Goal: Obtain resource: Download file/media

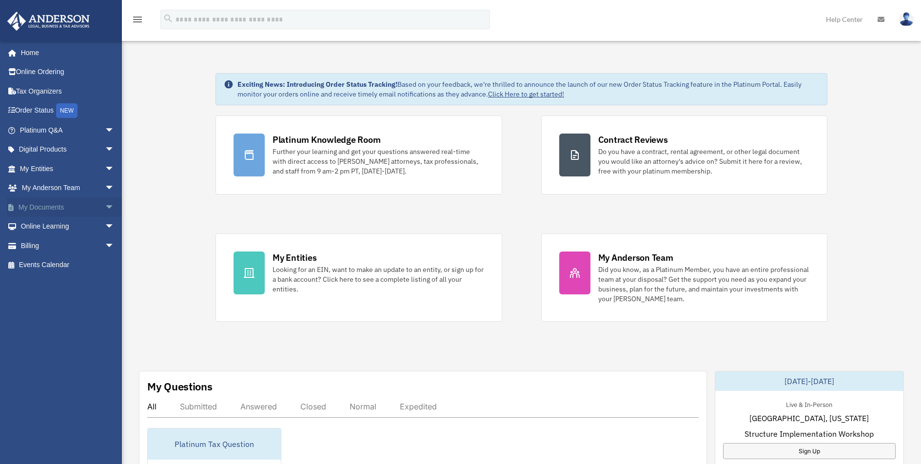
click at [65, 208] on link "My Documents arrow_drop_down" at bounding box center [68, 208] width 122 height 20
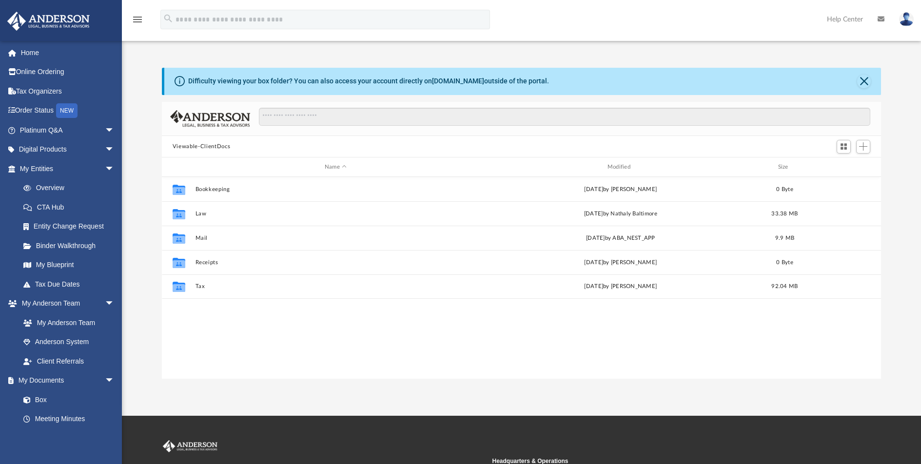
scroll to position [214, 712]
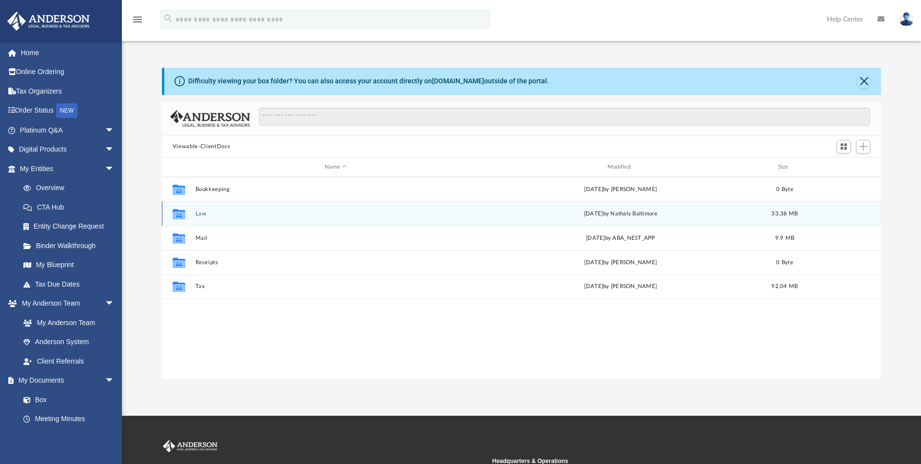
click at [190, 214] on div "Collaborated Folder" at bounding box center [179, 214] width 24 height 16
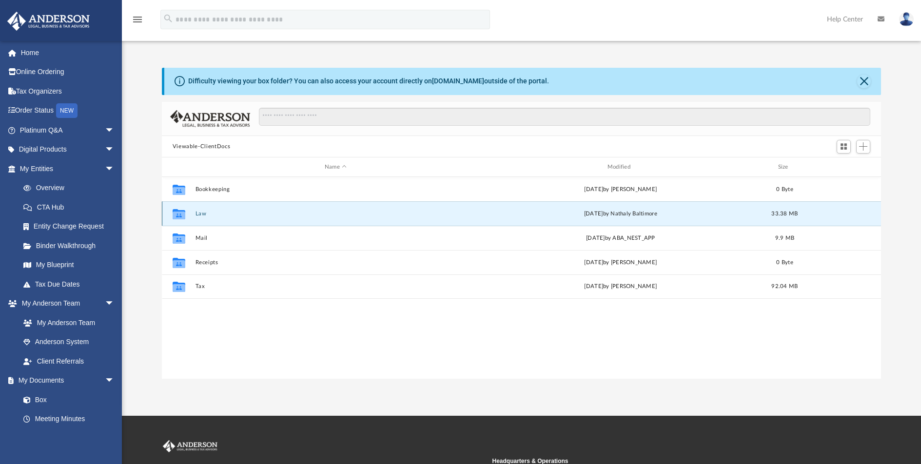
click at [179, 212] on icon "grid" at bounding box center [179, 216] width 13 height 8
click at [178, 212] on icon "grid" at bounding box center [179, 216] width 13 height 8
click at [317, 215] on button "Law" at bounding box center [335, 214] width 281 height 6
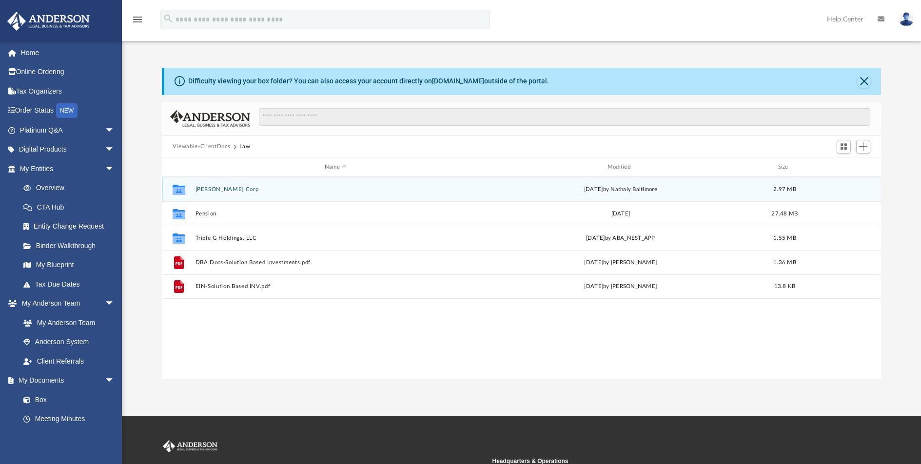
click at [214, 186] on button "[PERSON_NAME] Corp" at bounding box center [335, 189] width 281 height 6
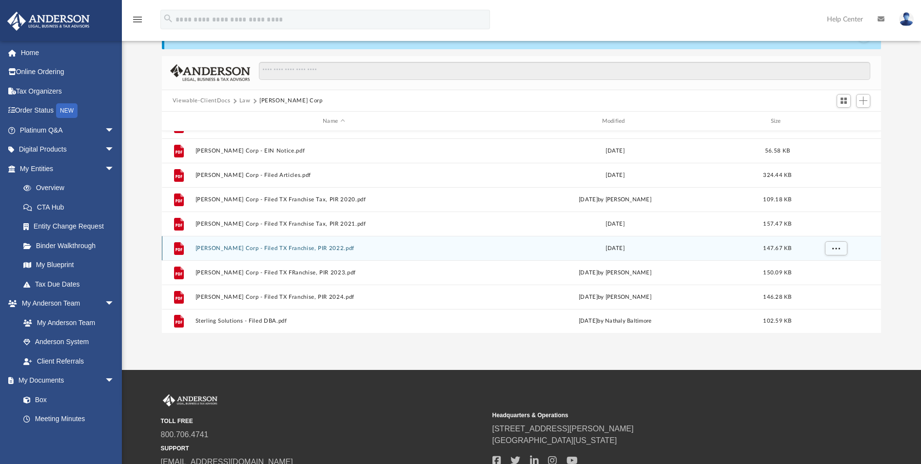
scroll to position [52, 0]
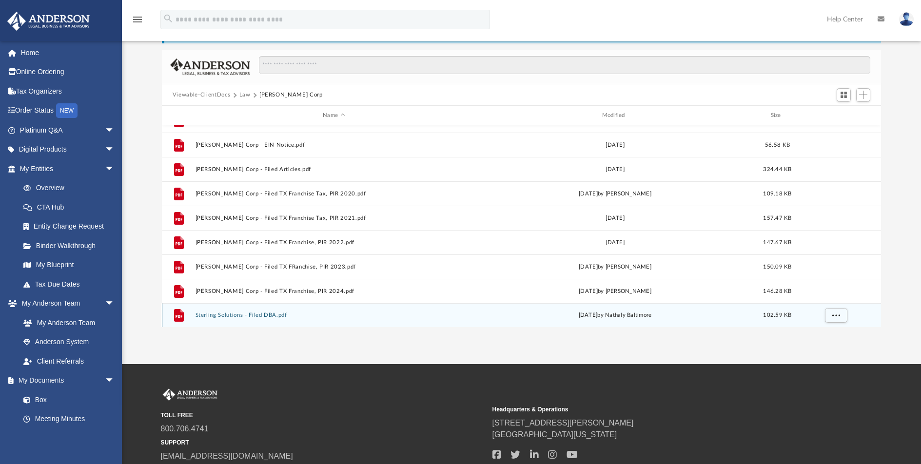
click at [265, 314] on button "Sterling Solutions - Filed DBA.pdf" at bounding box center [333, 315] width 277 height 6
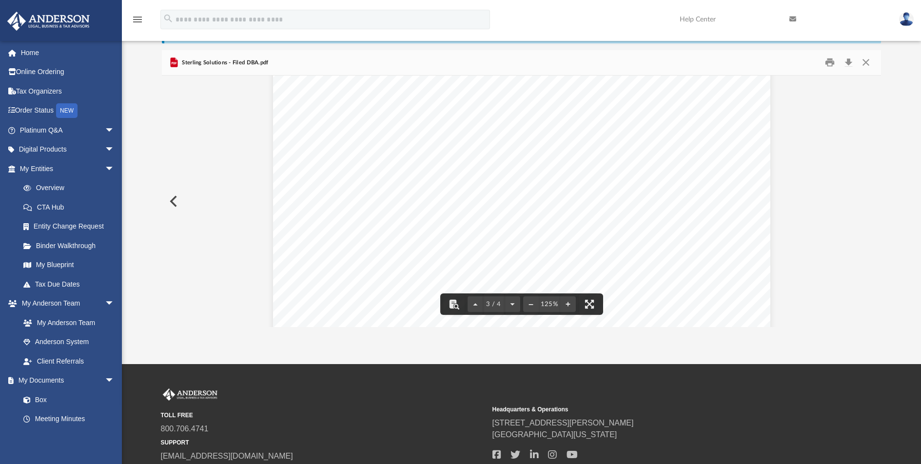
scroll to position [1348, 0]
click at [848, 61] on button "Download" at bounding box center [849, 62] width 18 height 15
click at [867, 60] on button "Close" at bounding box center [866, 62] width 18 height 15
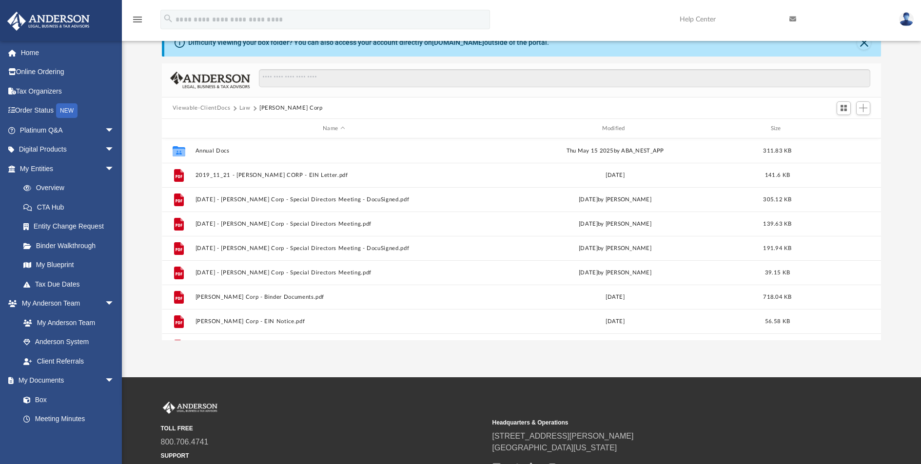
click at [908, 19] on img at bounding box center [906, 19] width 15 height 14
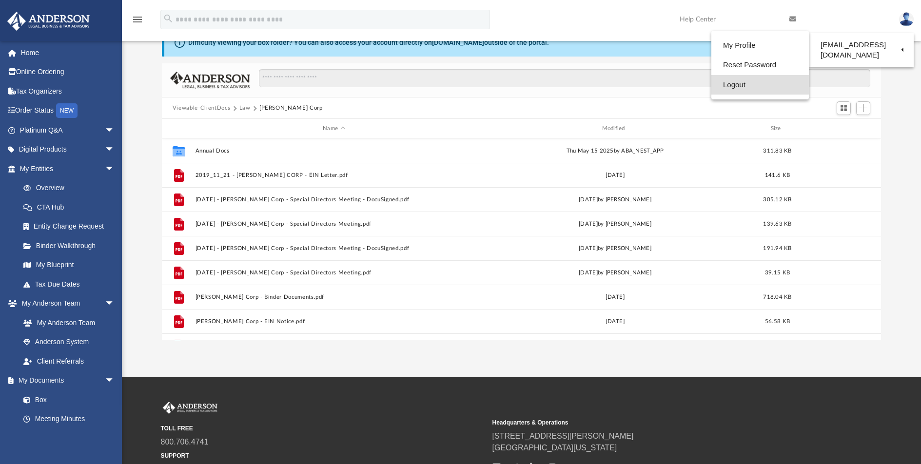
click at [717, 84] on link "Logout" at bounding box center [761, 85] width 98 height 20
